Goal: Task Accomplishment & Management: Manage account settings

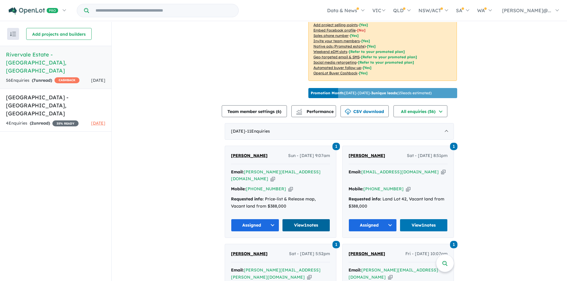
scroll to position [172, 0]
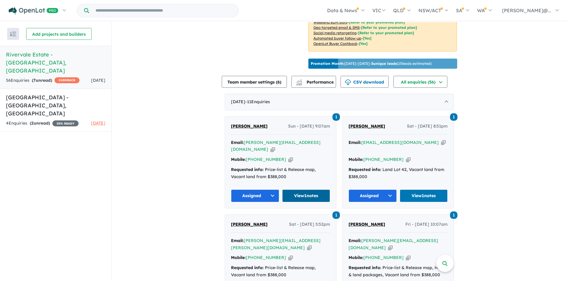
click at [307, 190] on link "View 1 notes" at bounding box center [306, 196] width 48 height 13
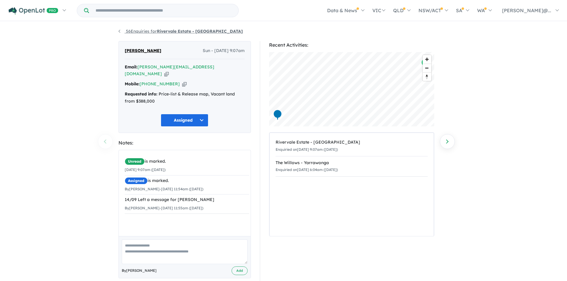
click at [120, 31] on link "56 Enquiries for Rivervale Estate - [GEOGRAPHIC_DATA]" at bounding box center [180, 31] width 124 height 5
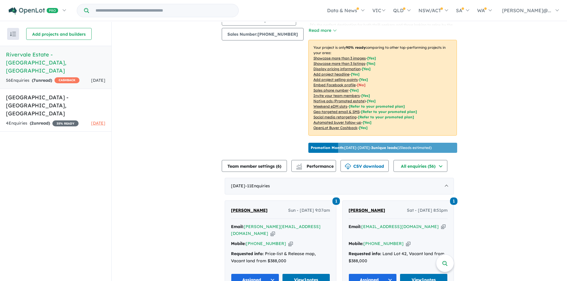
scroll to position [89, 0]
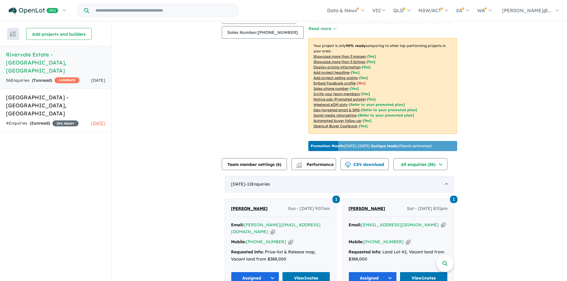
click at [316, 179] on div "[DATE] - 11 Enquir ies ( 0 unread)" at bounding box center [339, 184] width 229 height 17
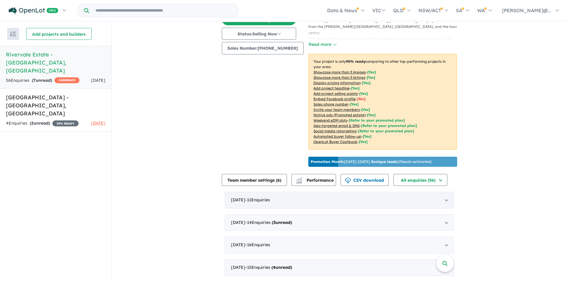
scroll to position [71, 0]
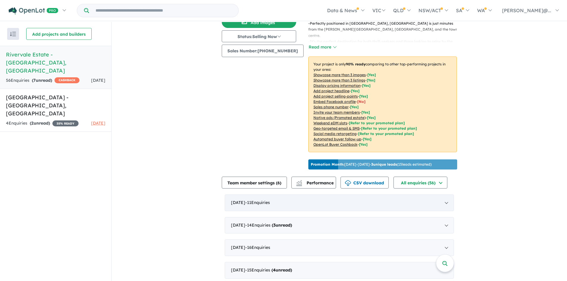
click at [353, 195] on div "[DATE] - 11 Enquir ies ( 0 unread)" at bounding box center [339, 203] width 229 height 17
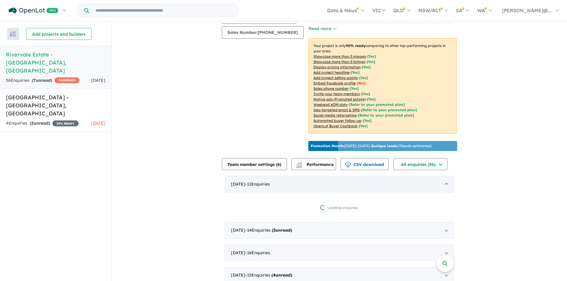
scroll to position [1, 0]
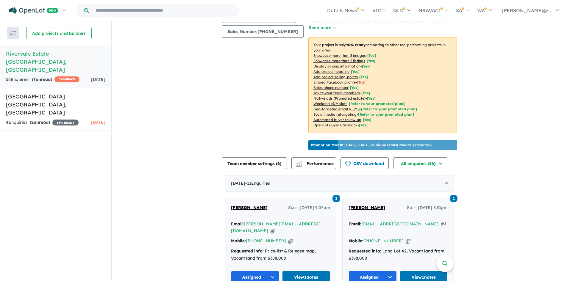
click at [443, 179] on div "[DATE] - 11 Enquir ies ( 0 unread)" at bounding box center [339, 183] width 229 height 17
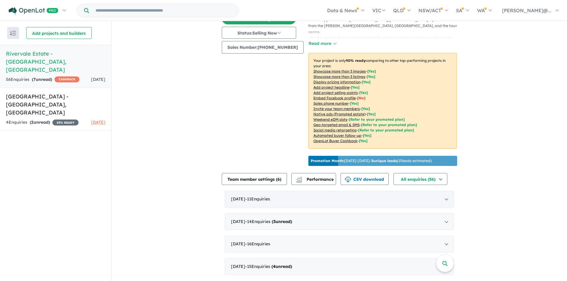
scroll to position [71, 0]
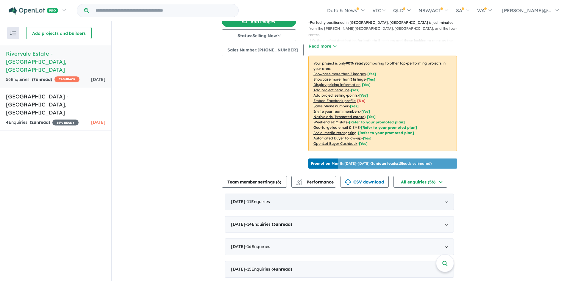
click at [446, 196] on div "[DATE] - 11 Enquir ies ( 0 unread)" at bounding box center [339, 202] width 229 height 17
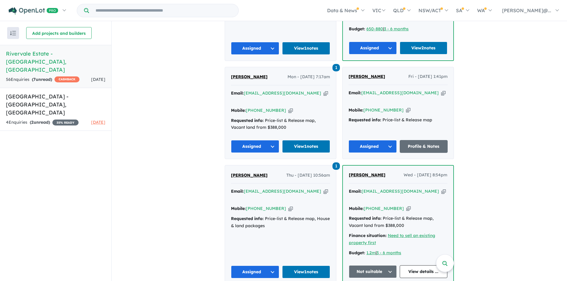
scroll to position [556, 0]
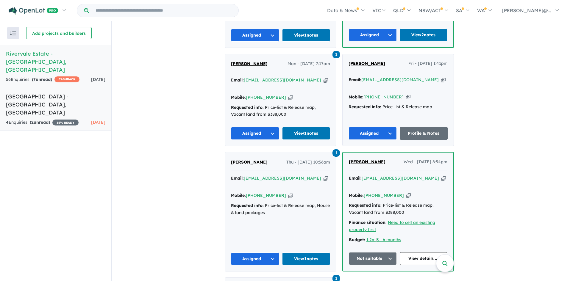
click at [52, 93] on h5 "[GEOGRAPHIC_DATA] - [GEOGRAPHIC_DATA] , [GEOGRAPHIC_DATA]" at bounding box center [55, 105] width 99 height 24
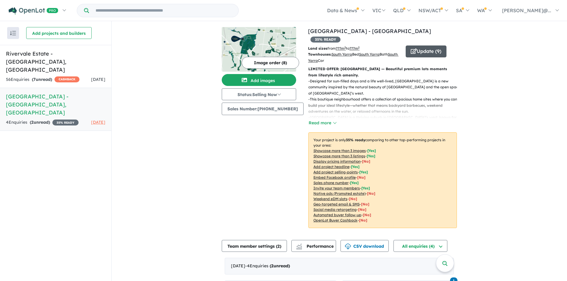
click at [420, 46] on button "Update ( 9 )" at bounding box center [426, 52] width 41 height 12
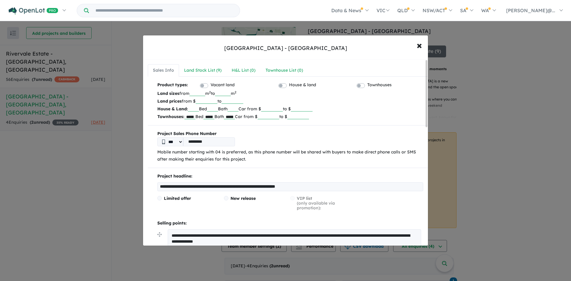
click at [192, 119] on input "**********" at bounding box center [189, 116] width 11 height 6
click at [195, 116] on input "**********" at bounding box center [189, 116] width 11 height 6
type input "*"
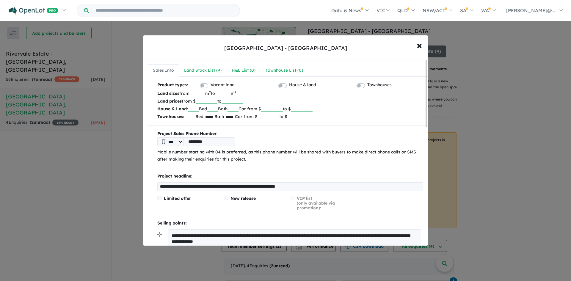
click at [215, 117] on input "**********" at bounding box center [209, 116] width 11 height 6
type input "*"
click at [235, 115] on input "**********" at bounding box center [229, 116] width 11 height 6
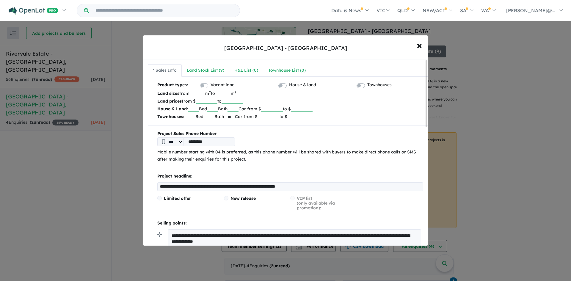
type input "*"
click at [225, 142] on input "*********" at bounding box center [209, 141] width 52 height 9
click at [258, 113] on p "Townhouses: Bed Bath Car from $ to $" at bounding box center [290, 117] width 266 height 8
click at [195, 91] on input "number" at bounding box center [198, 93] width 16 height 6
type input "***"
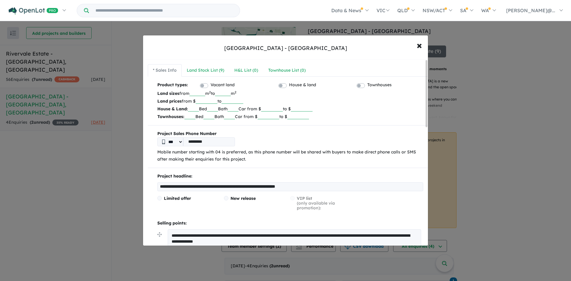
click at [229, 94] on input "number" at bounding box center [223, 93] width 16 height 6
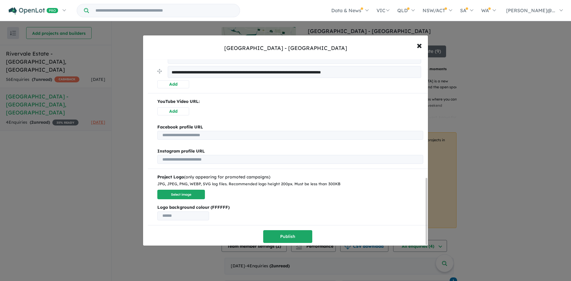
scroll to position [333, 0]
click at [273, 238] on button "Publish" at bounding box center [287, 236] width 49 height 13
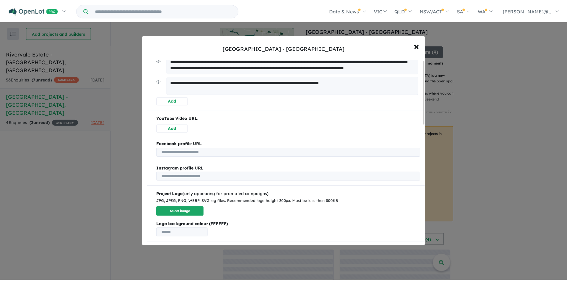
scroll to position [0, 0]
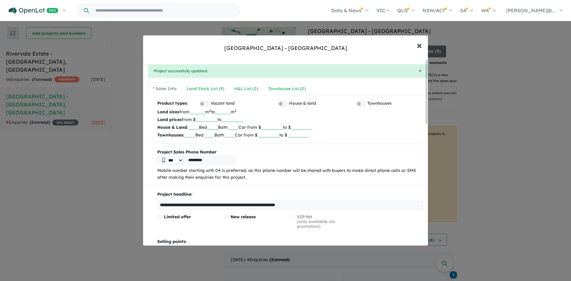
click at [415, 42] on button "× Close" at bounding box center [419, 45] width 17 height 16
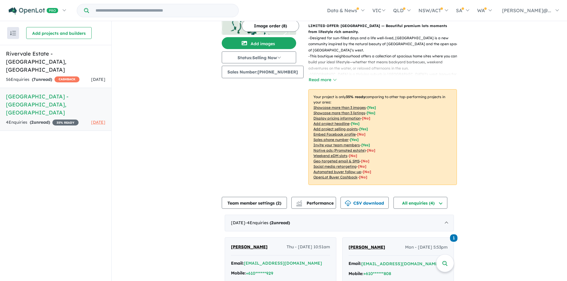
scroll to position [40, 0]
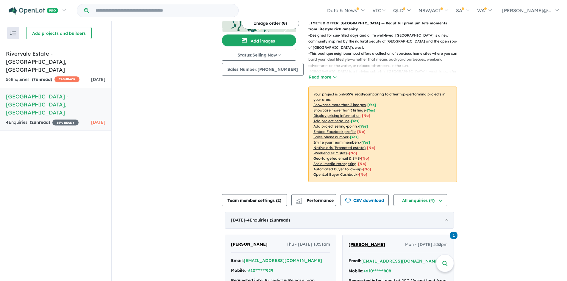
click at [280, 215] on div "[DATE] - 4 Enquir ies ( 2 unread)" at bounding box center [339, 220] width 229 height 17
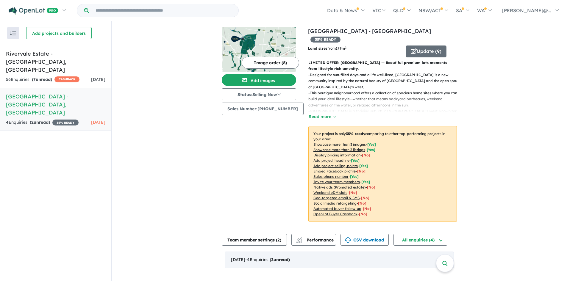
scroll to position [0, 0]
click at [395, 252] on div "[DATE] - 4 Enquir ies ( 2 unread)" at bounding box center [339, 260] width 229 height 17
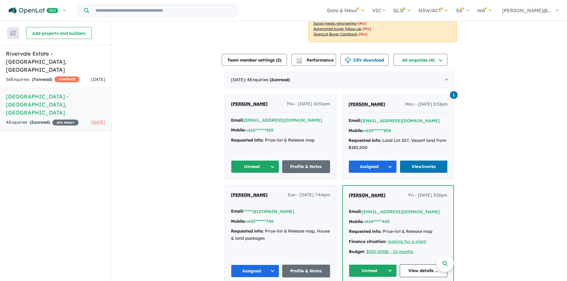
scroll to position [181, 0]
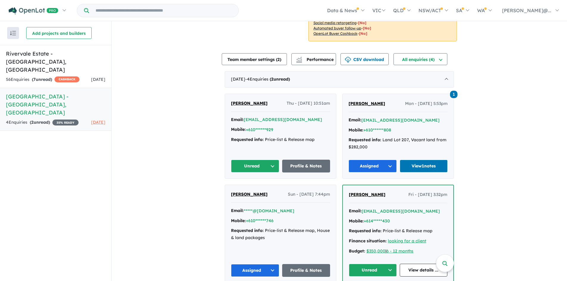
click at [268, 162] on button "Unread" at bounding box center [255, 166] width 48 height 13
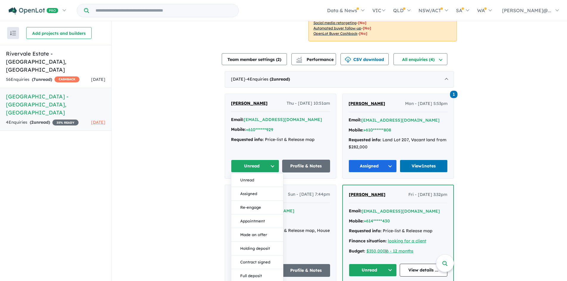
click at [258, 137] on strong "Requested info:" at bounding box center [247, 139] width 33 height 5
